Goal: Information Seeking & Learning: Learn about a topic

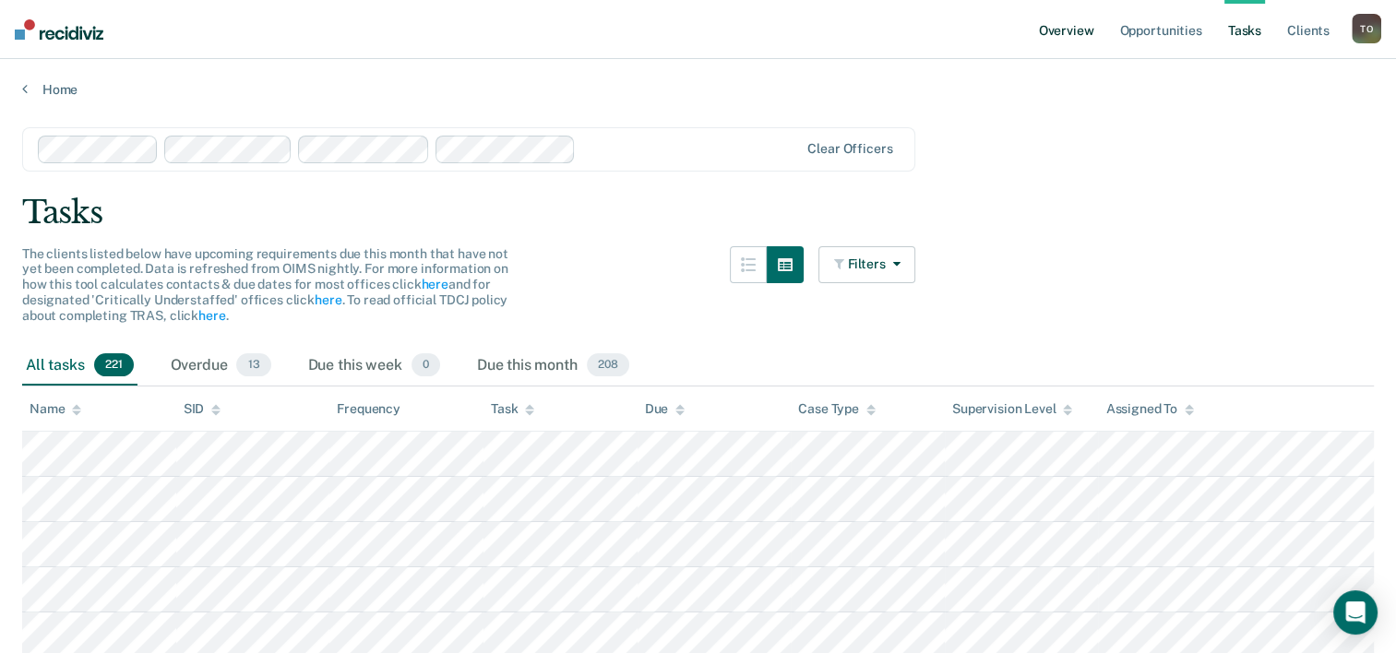
click at [1059, 36] on link "Overview" at bounding box center [1066, 29] width 63 height 59
